Goal: Find specific page/section: Locate a particular part of the current website

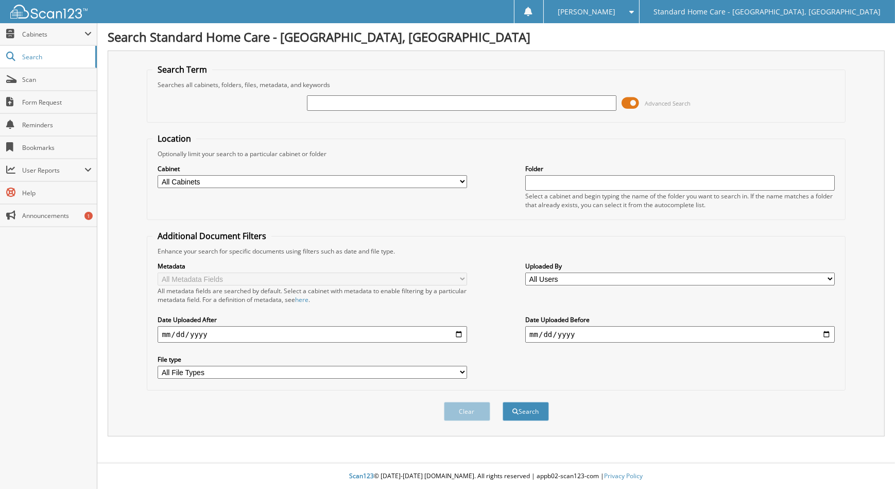
click at [467, 104] on input "text" at bounding box center [461, 102] width 309 height 15
type input "D"
type input "[PERSON_NAME]"
click at [503, 402] on button "Search" at bounding box center [526, 411] width 46 height 19
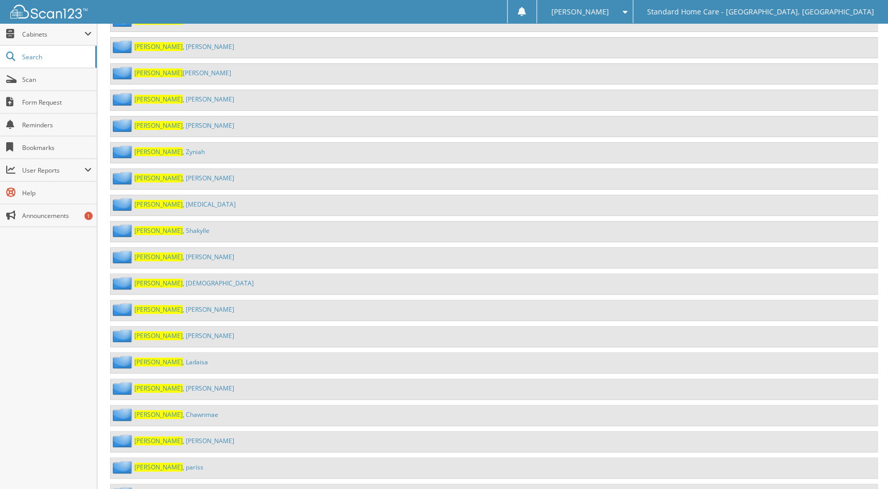
scroll to position [5843, 0]
click at [164, 174] on link "[PERSON_NAME]" at bounding box center [184, 178] width 100 height 9
